Goal: Task Accomplishment & Management: Complete application form

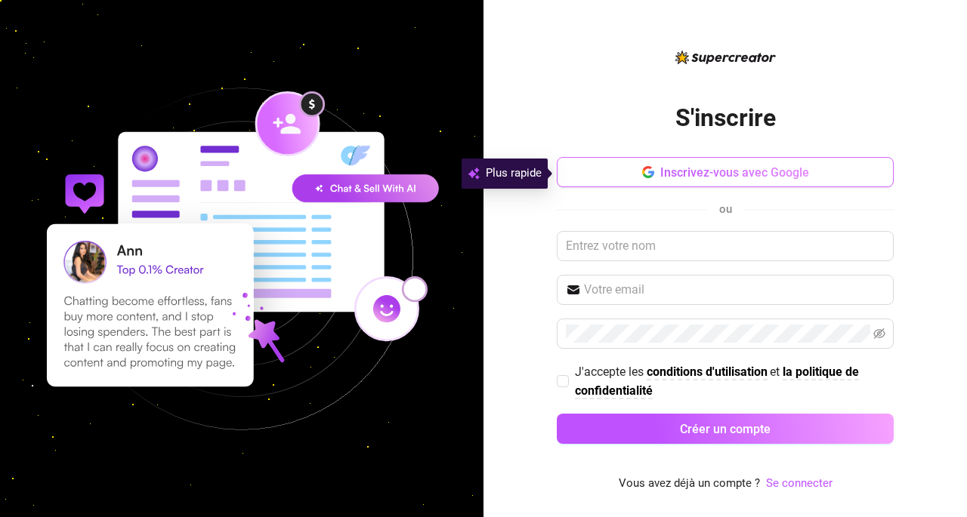
click at [799, 180] on font "Inscrivez-vous avec Google" at bounding box center [734, 172] width 149 height 14
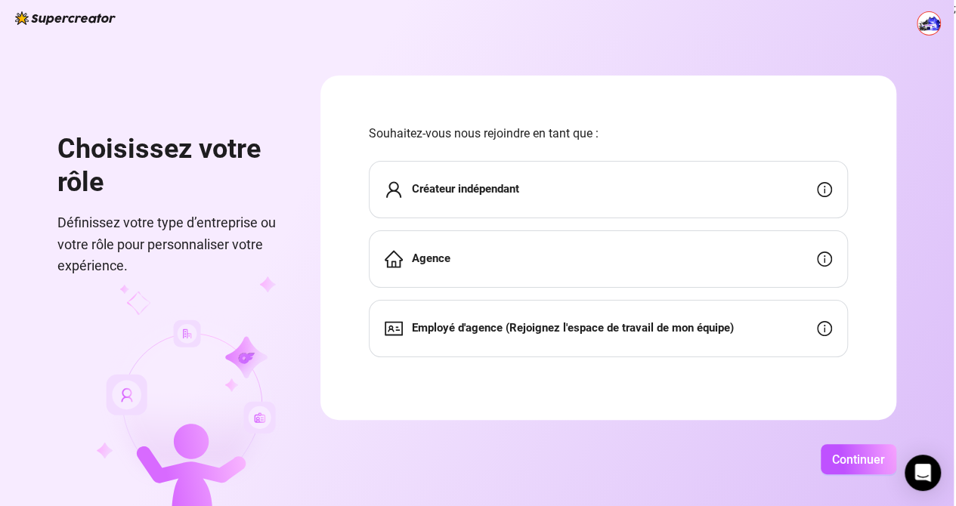
click at [798, 180] on div "Créateur indépendant" at bounding box center [608, 189] width 479 height 57
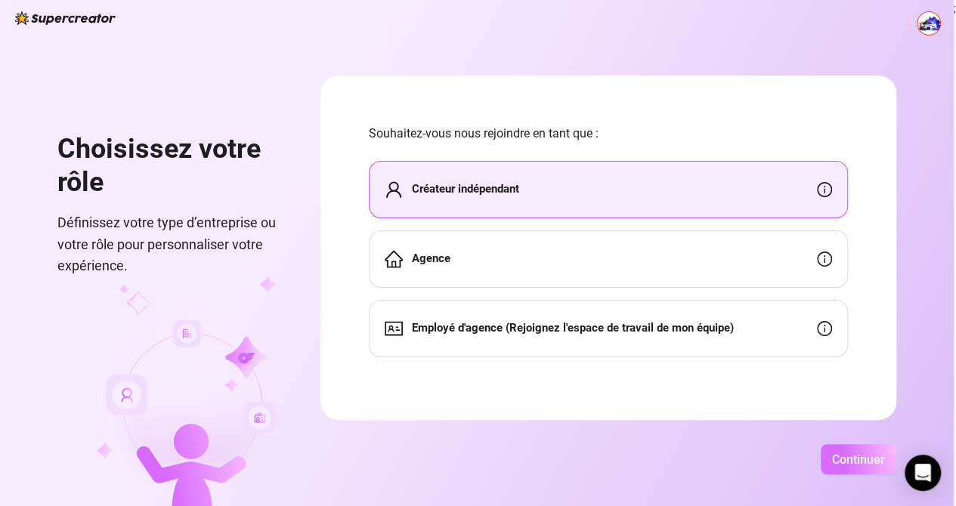
click at [851, 474] on button "Continuer" at bounding box center [858, 459] width 76 height 30
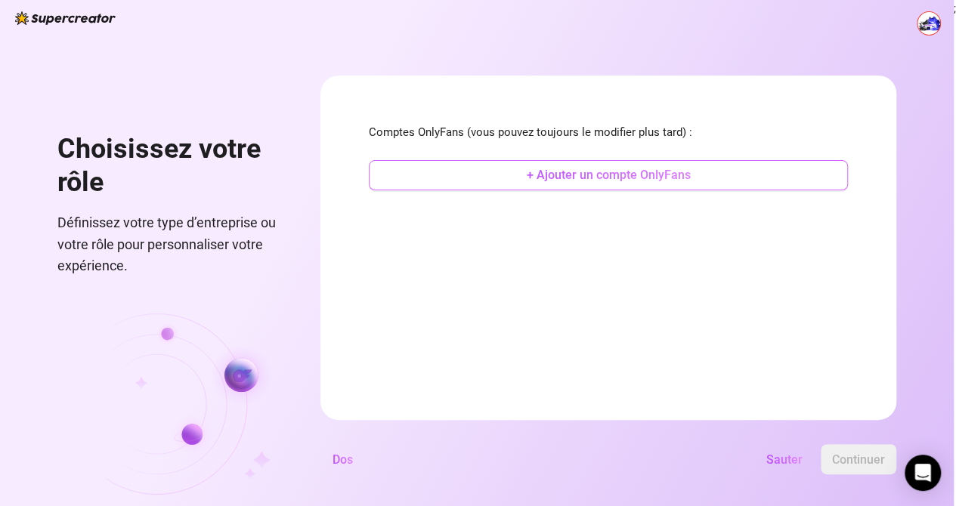
click at [808, 184] on button "+ Ajouter un compte OnlyFans" at bounding box center [608, 175] width 479 height 30
